Goal: Information Seeking & Learning: Check status

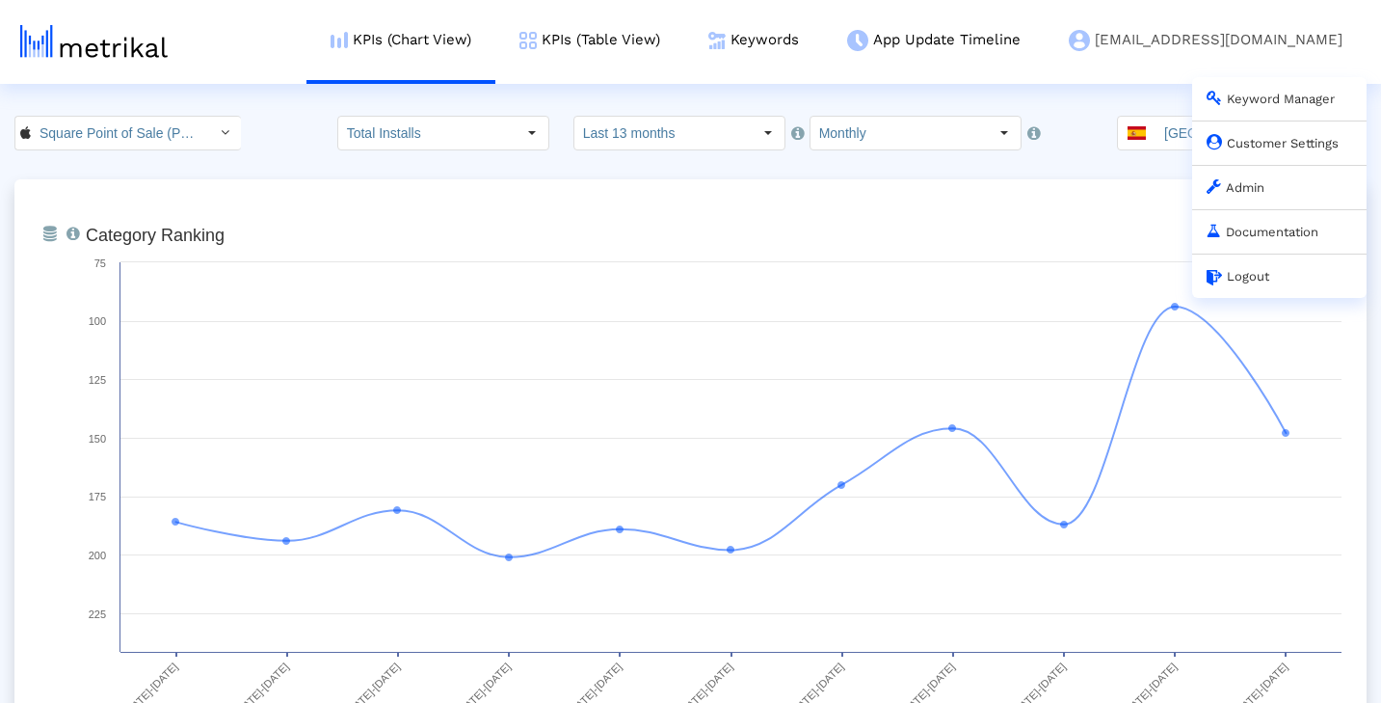
click at [1224, 191] on link "Admin" at bounding box center [1236, 187] width 58 height 14
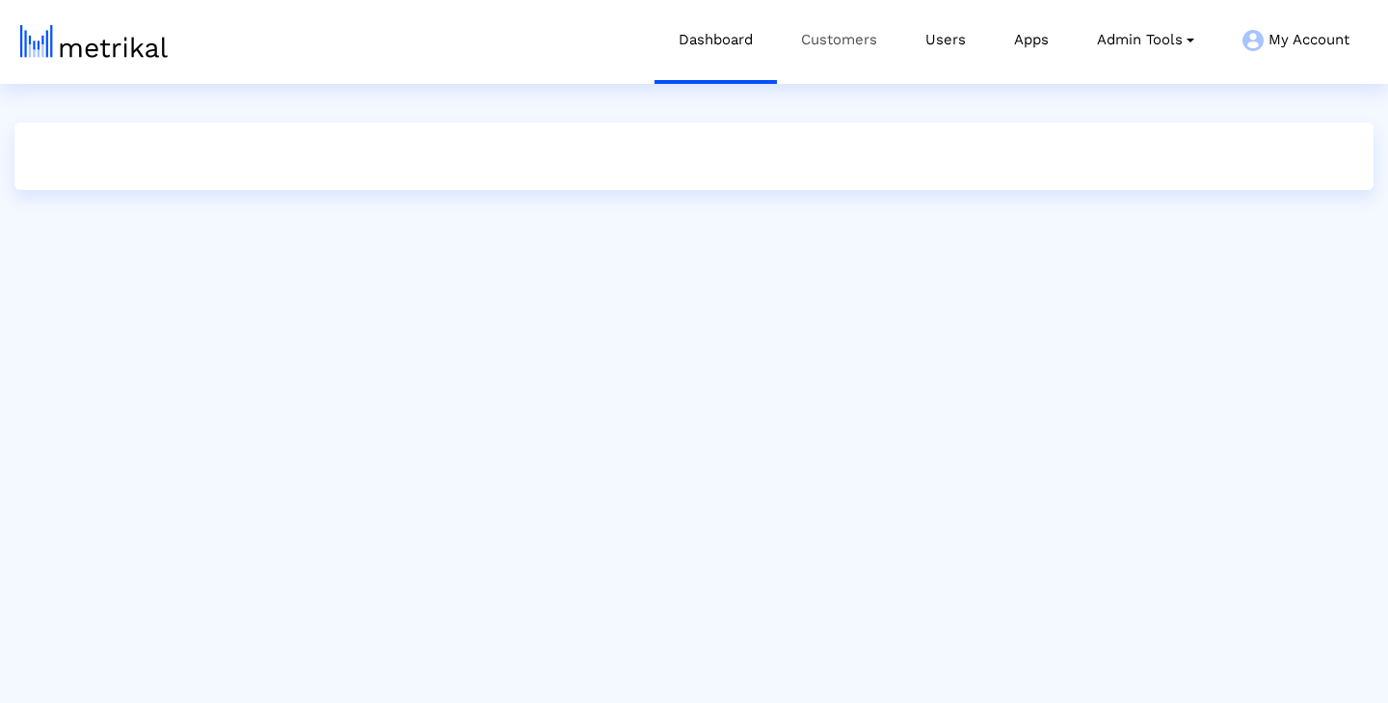
click at [795, 58] on link "Customers" at bounding box center [839, 40] width 124 height 80
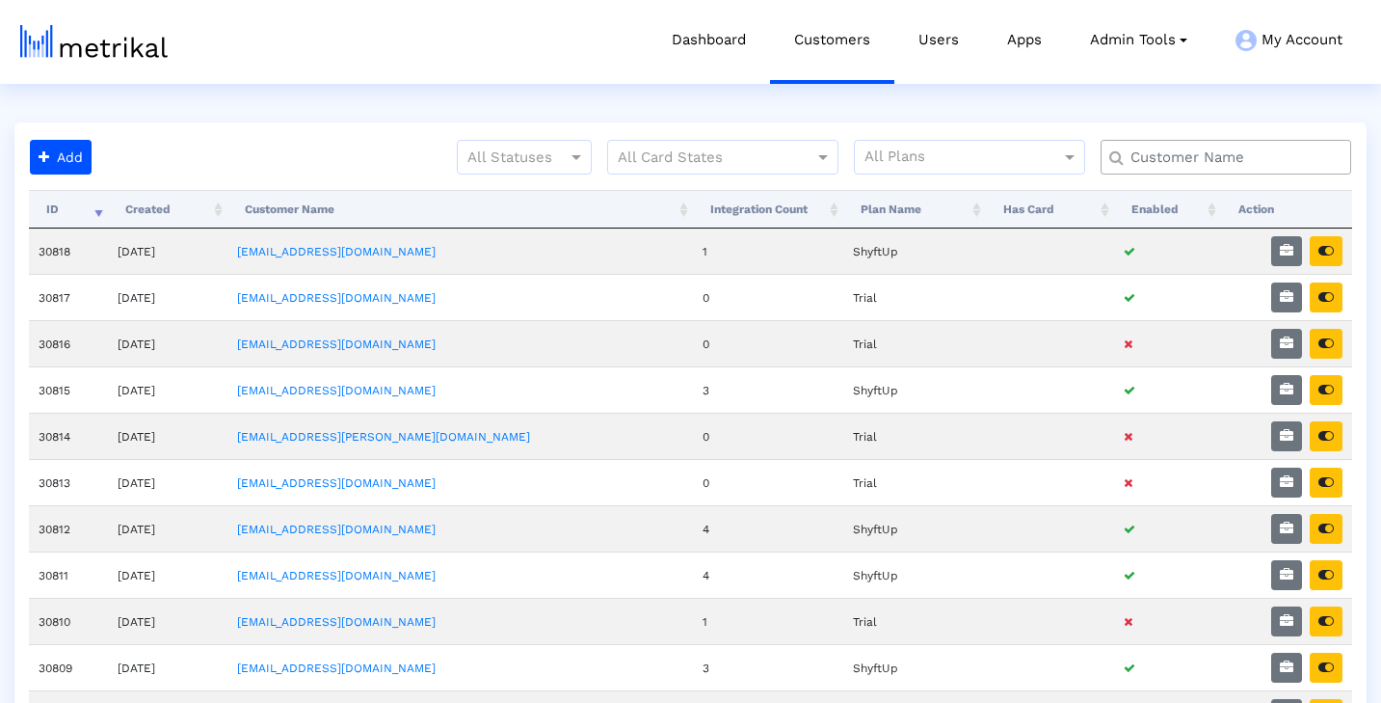
click at [1236, 171] on div at bounding box center [1226, 157] width 251 height 35
click at [1219, 164] on input "text" at bounding box center [1230, 157] width 227 height 20
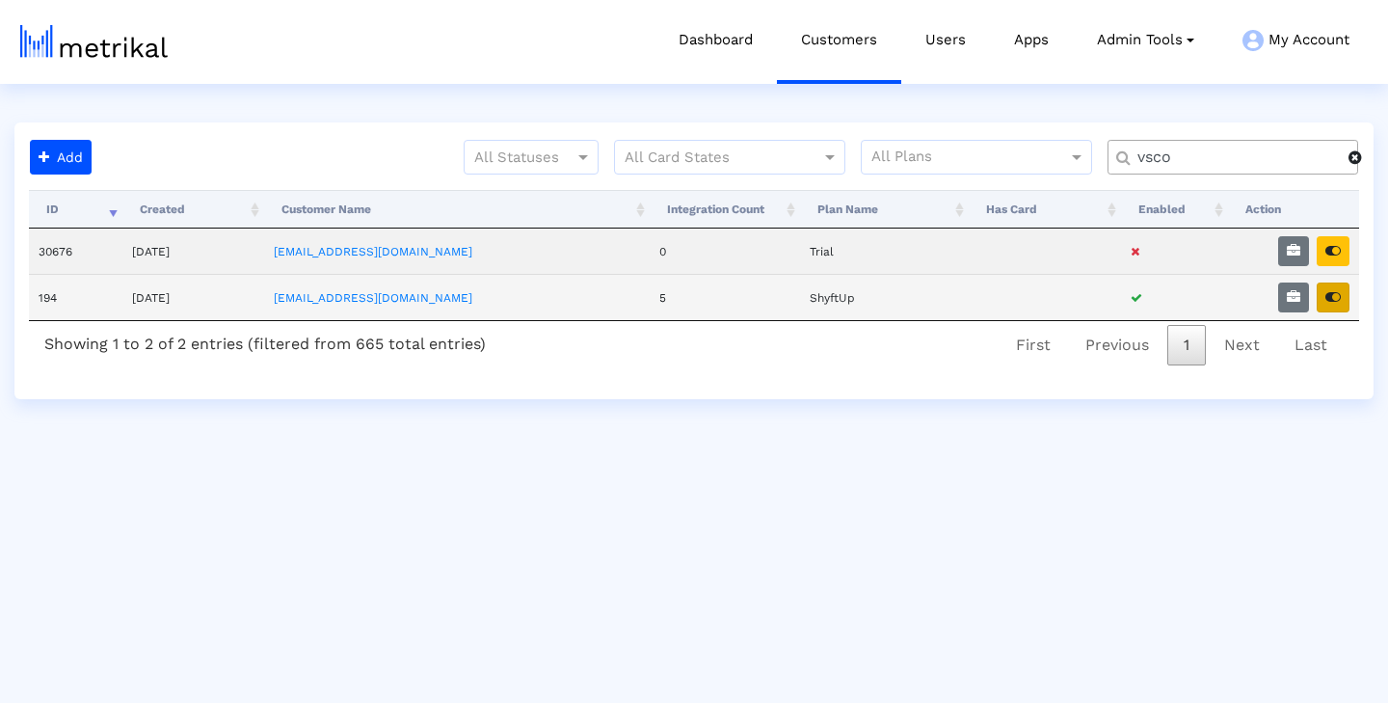
type input "vsco"
click at [1336, 299] on icon "button" at bounding box center [1332, 296] width 15 height 13
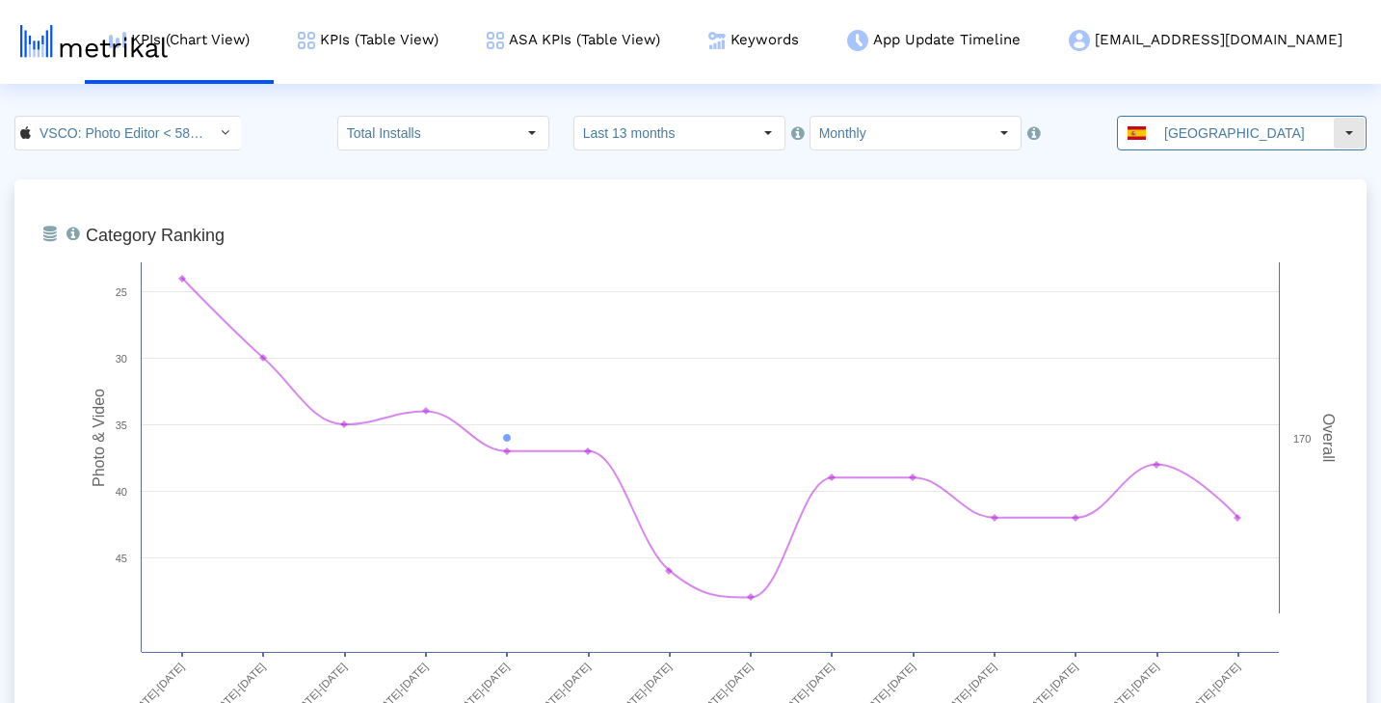
click at [1169, 124] on div "[GEOGRAPHIC_DATA]" at bounding box center [1225, 133] width 215 height 33
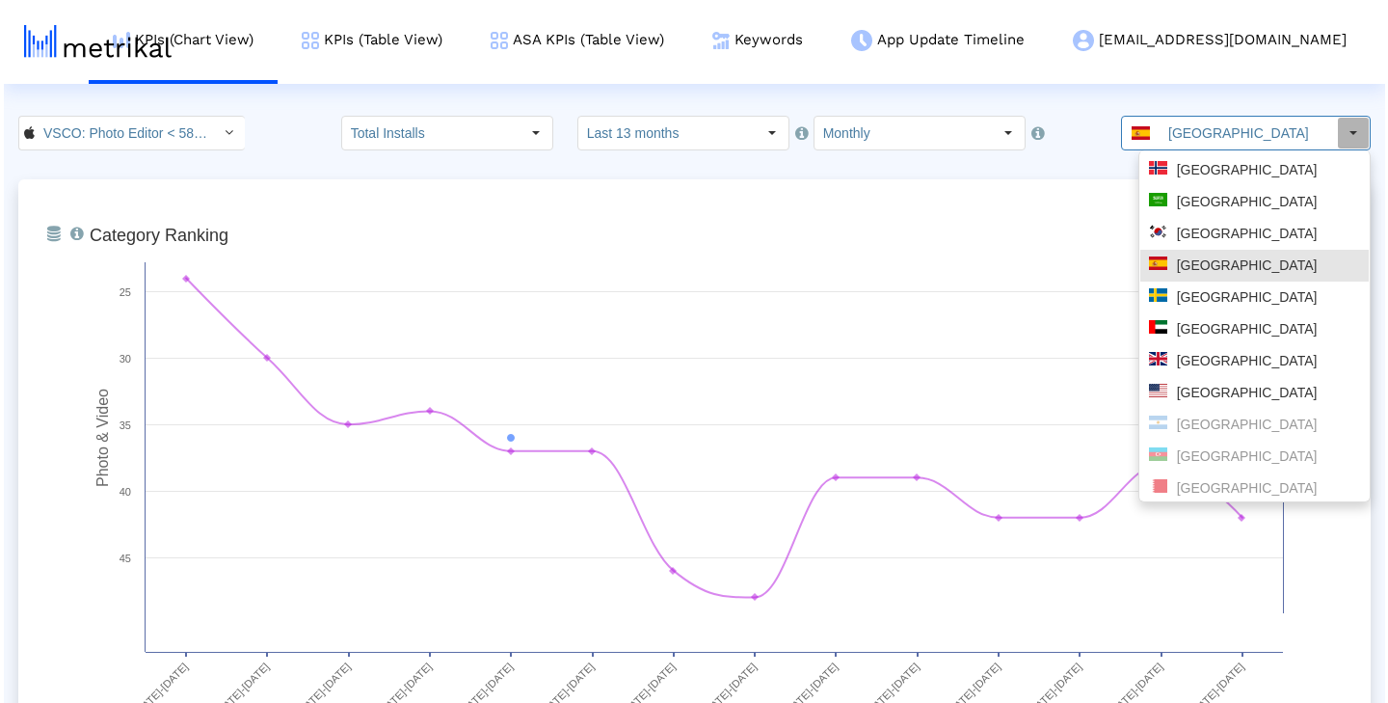
scroll to position [307, 0]
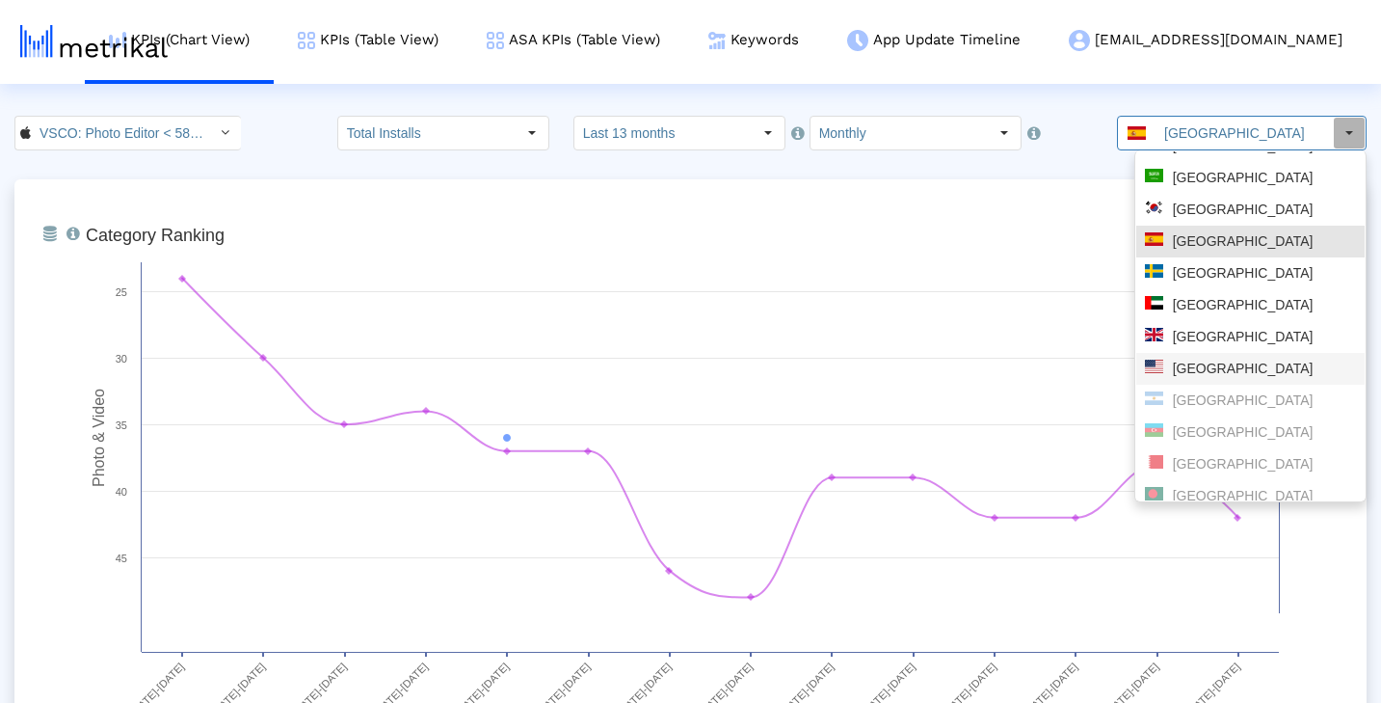
click at [1211, 364] on div "[GEOGRAPHIC_DATA]" at bounding box center [1250, 369] width 211 height 18
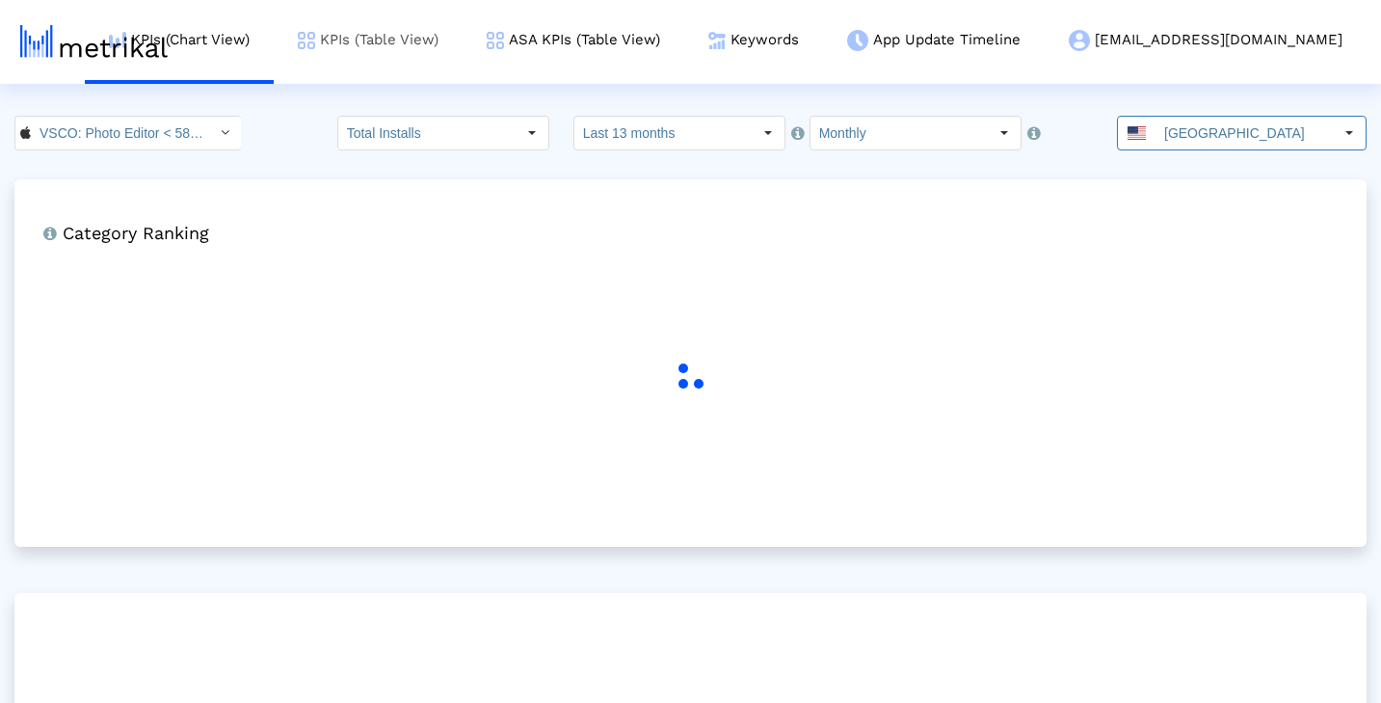
click at [440, 49] on link "KPIs (Table View)" at bounding box center [368, 40] width 189 height 80
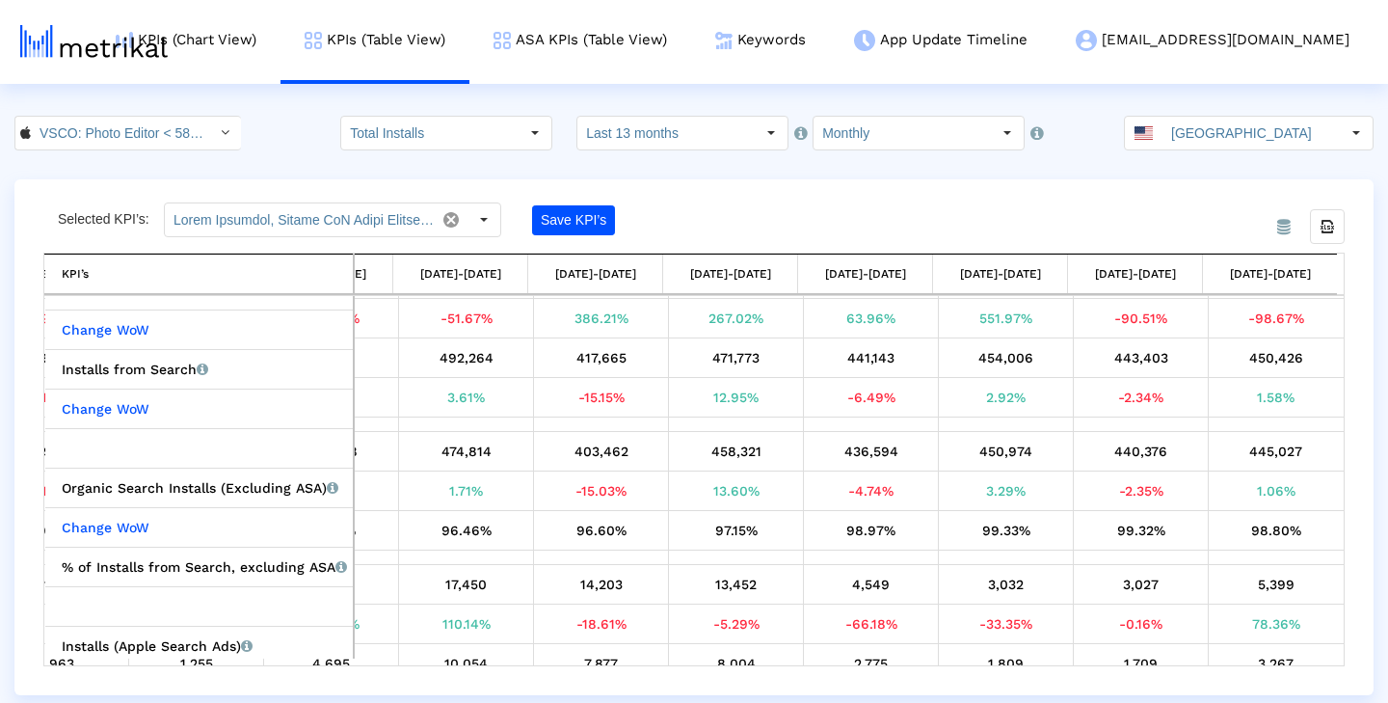
scroll to position [434, 0]
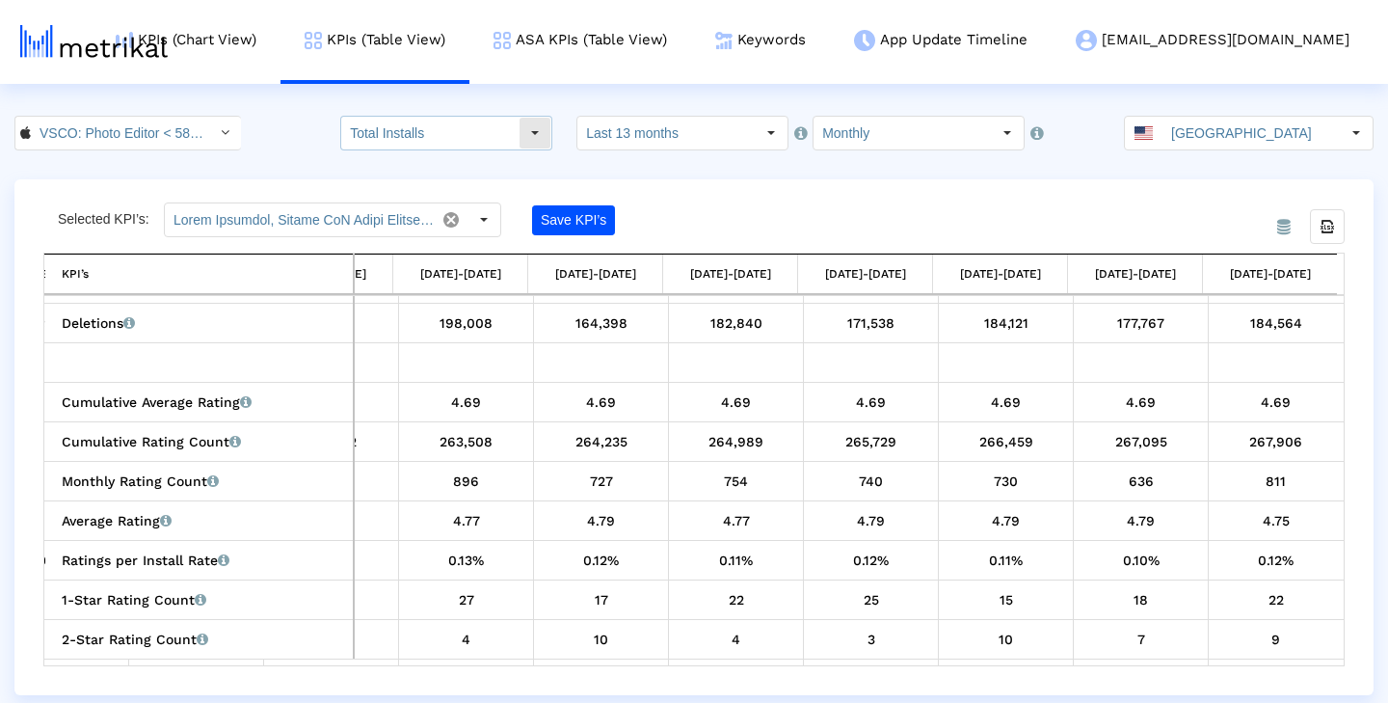
click at [467, 132] on input "Total Installs" at bounding box center [429, 133] width 177 height 33
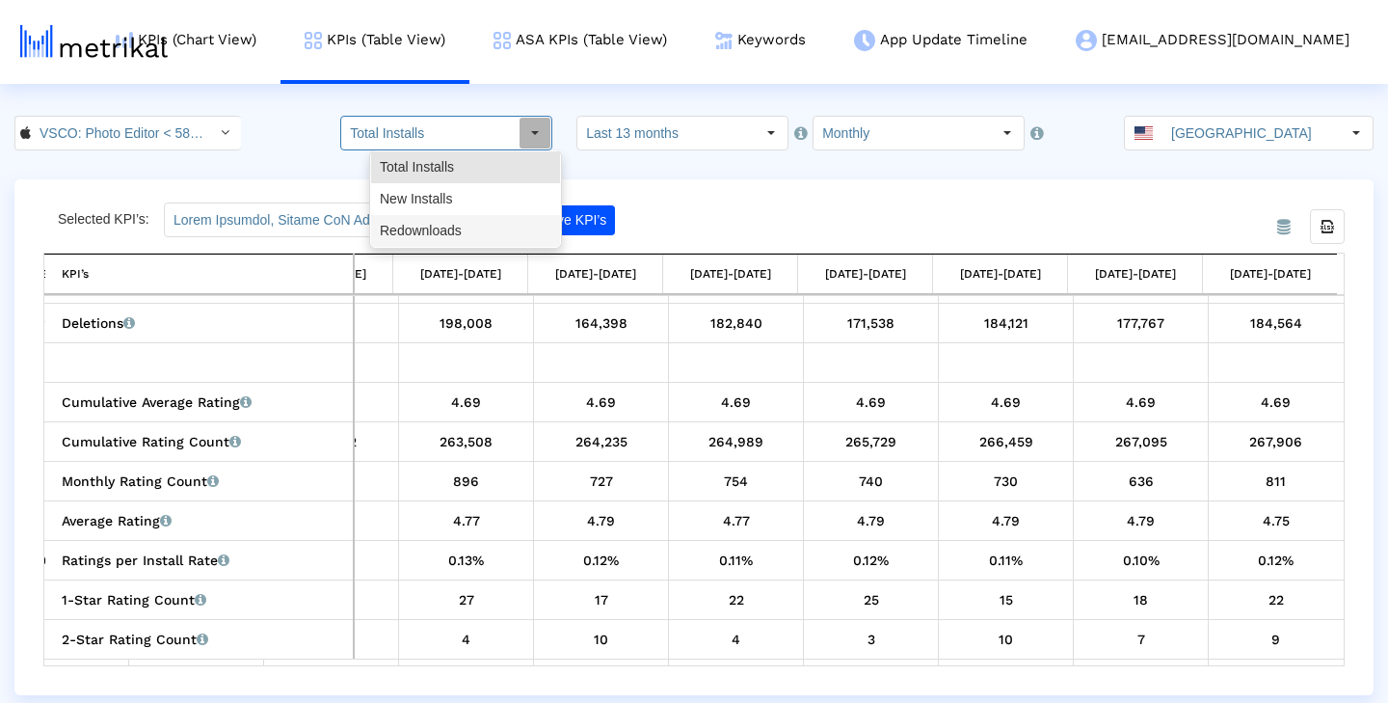
click at [454, 227] on div "Redownloads" at bounding box center [465, 231] width 189 height 32
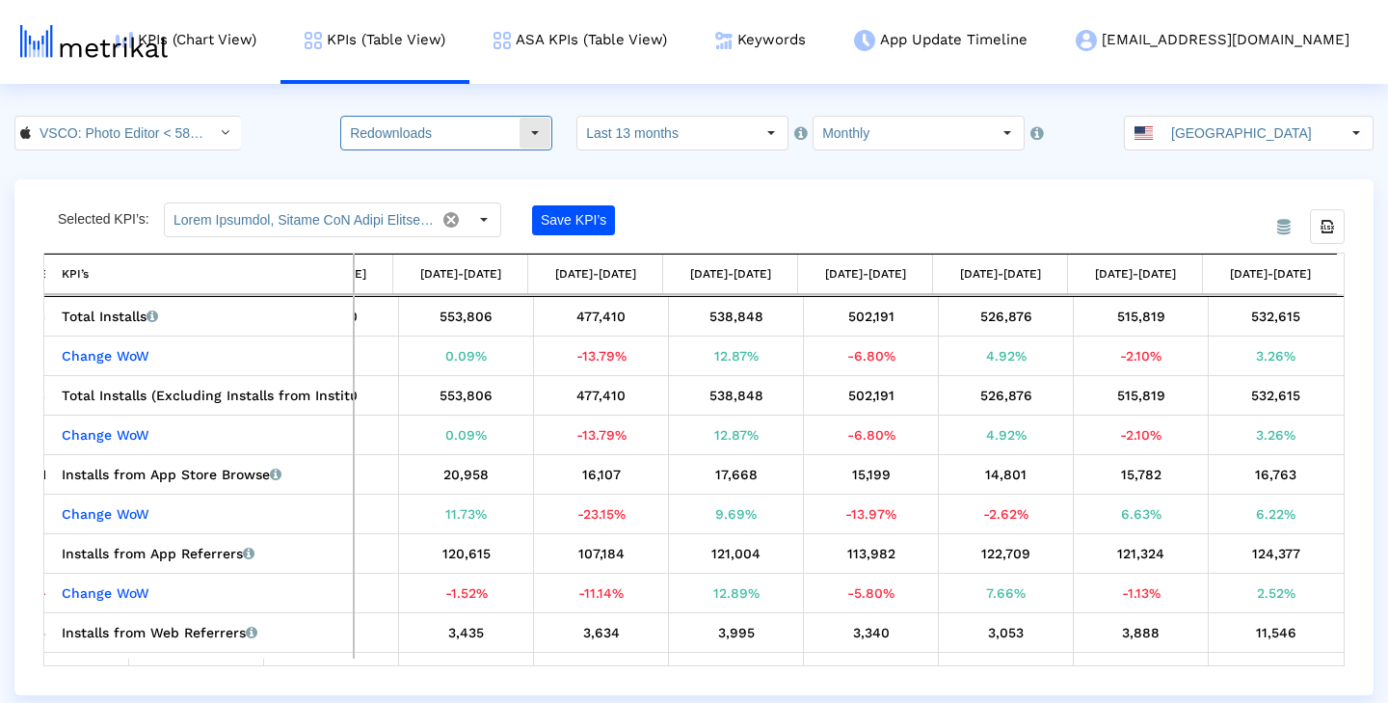
click at [519, 130] on input "Redownloads" at bounding box center [429, 133] width 177 height 33
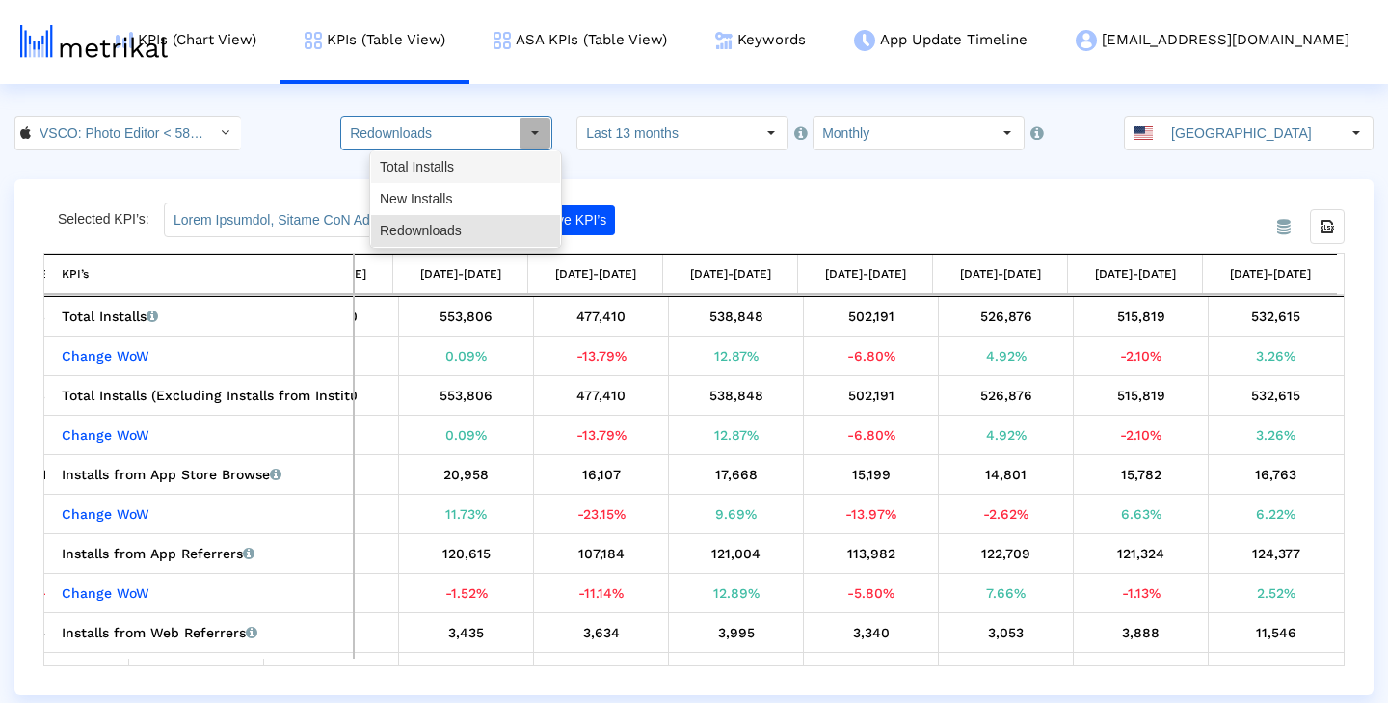
click at [487, 194] on div "New Installs" at bounding box center [465, 199] width 189 height 32
type input "New Installs"
